Goal: Task Accomplishment & Management: Complete application form

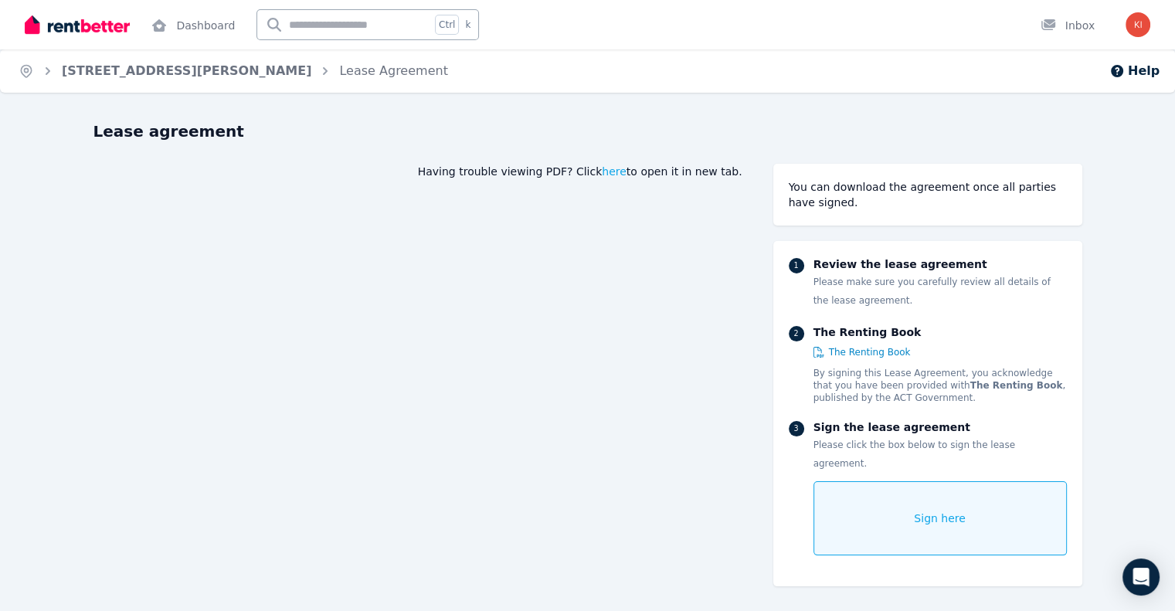
click at [955, 481] on div "Sign here" at bounding box center [939, 518] width 253 height 74
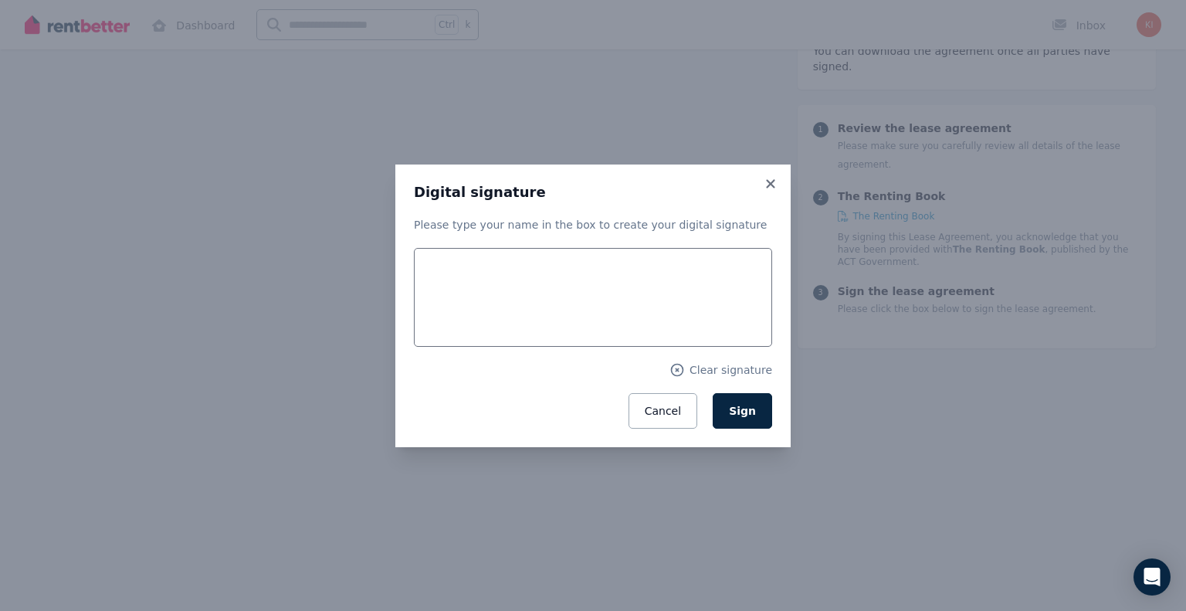
scroll to position [188, 0]
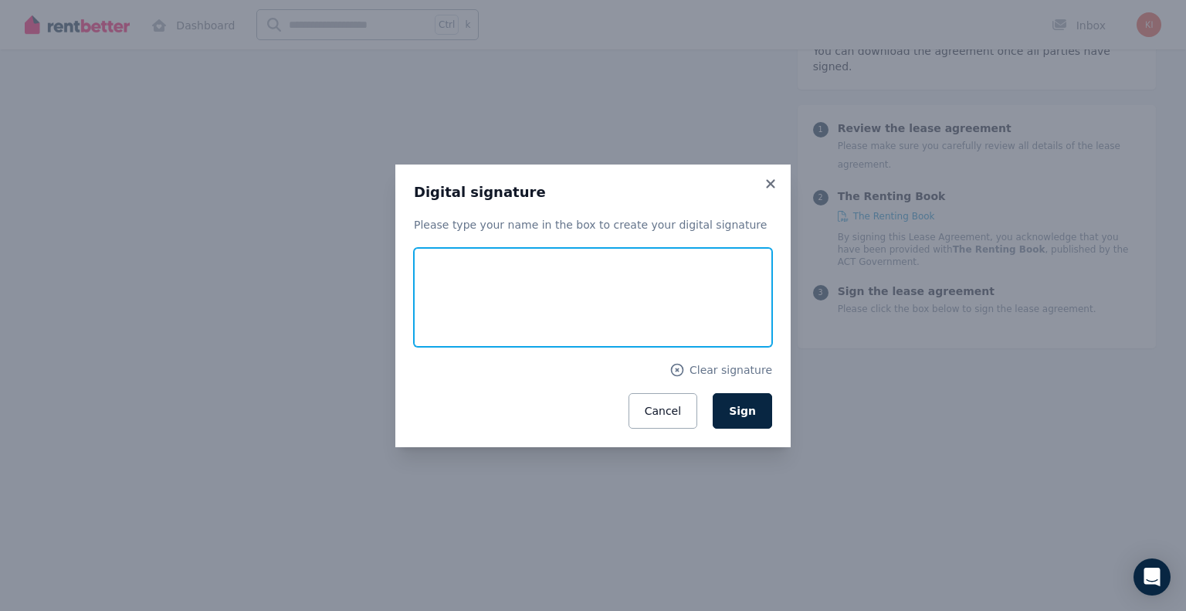
click at [517, 309] on input "text" at bounding box center [593, 297] width 358 height 99
type input "**********"
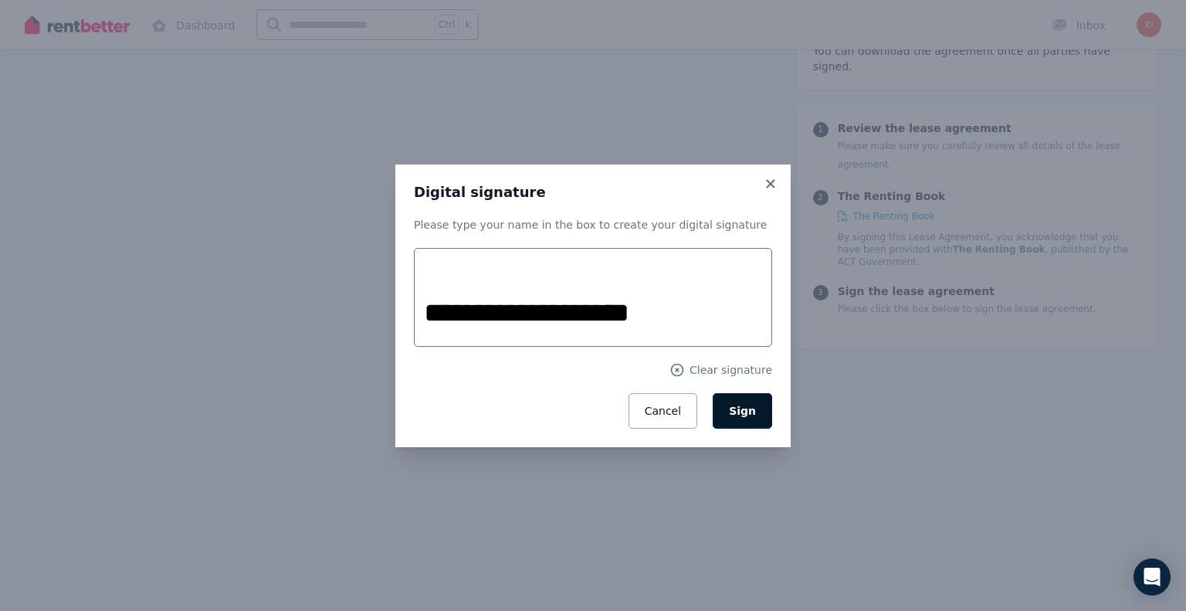
click at [745, 412] on span "Sign" at bounding box center [742, 411] width 27 height 12
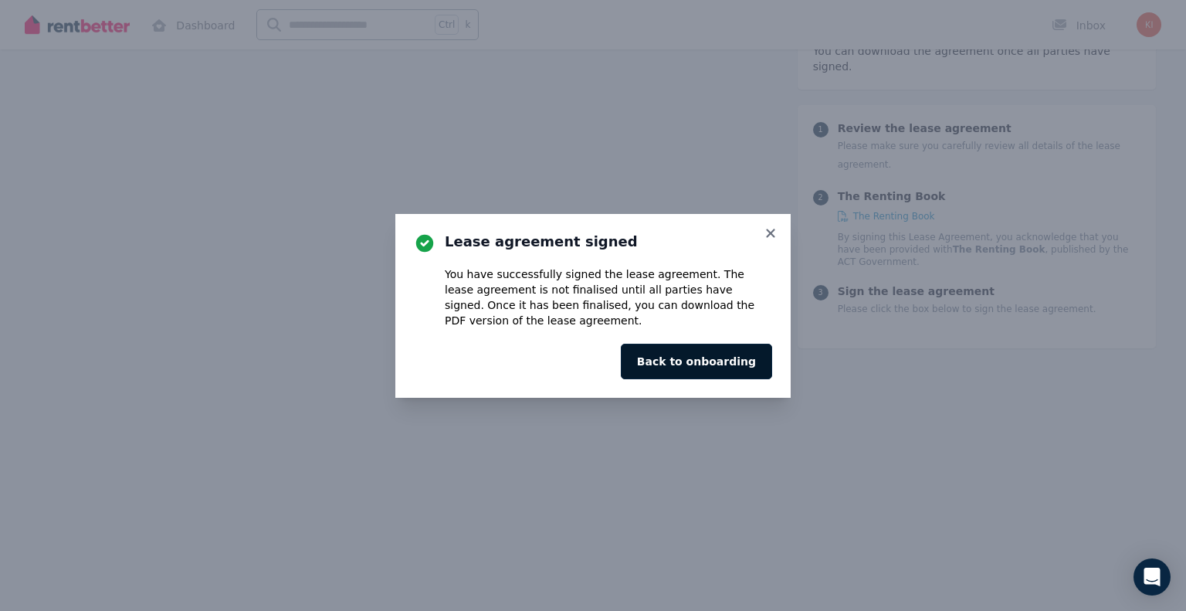
click at [704, 364] on button "Back to onboarding" at bounding box center [696, 362] width 151 height 36
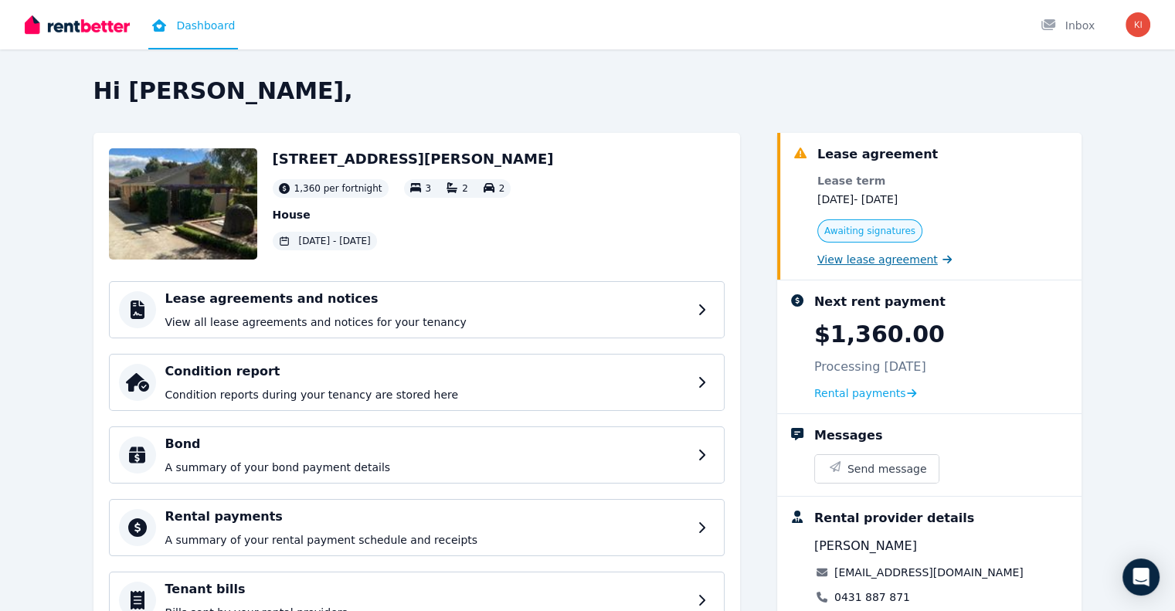
click at [890, 259] on span "View lease agreement" at bounding box center [877, 259] width 120 height 15
